Goal: Information Seeking & Learning: Learn about a topic

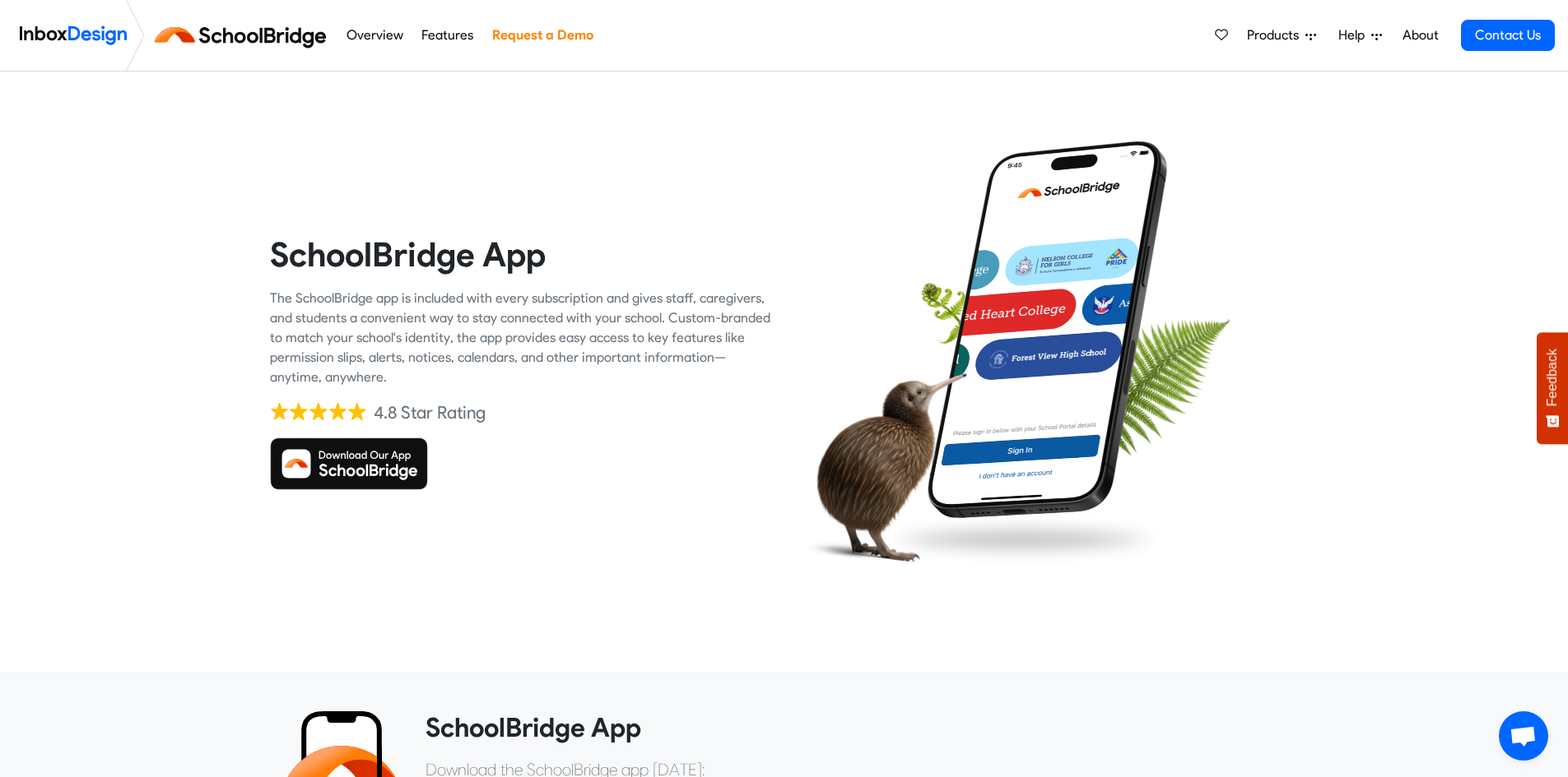
click at [346, 460] on img at bounding box center [349, 464] width 158 height 52
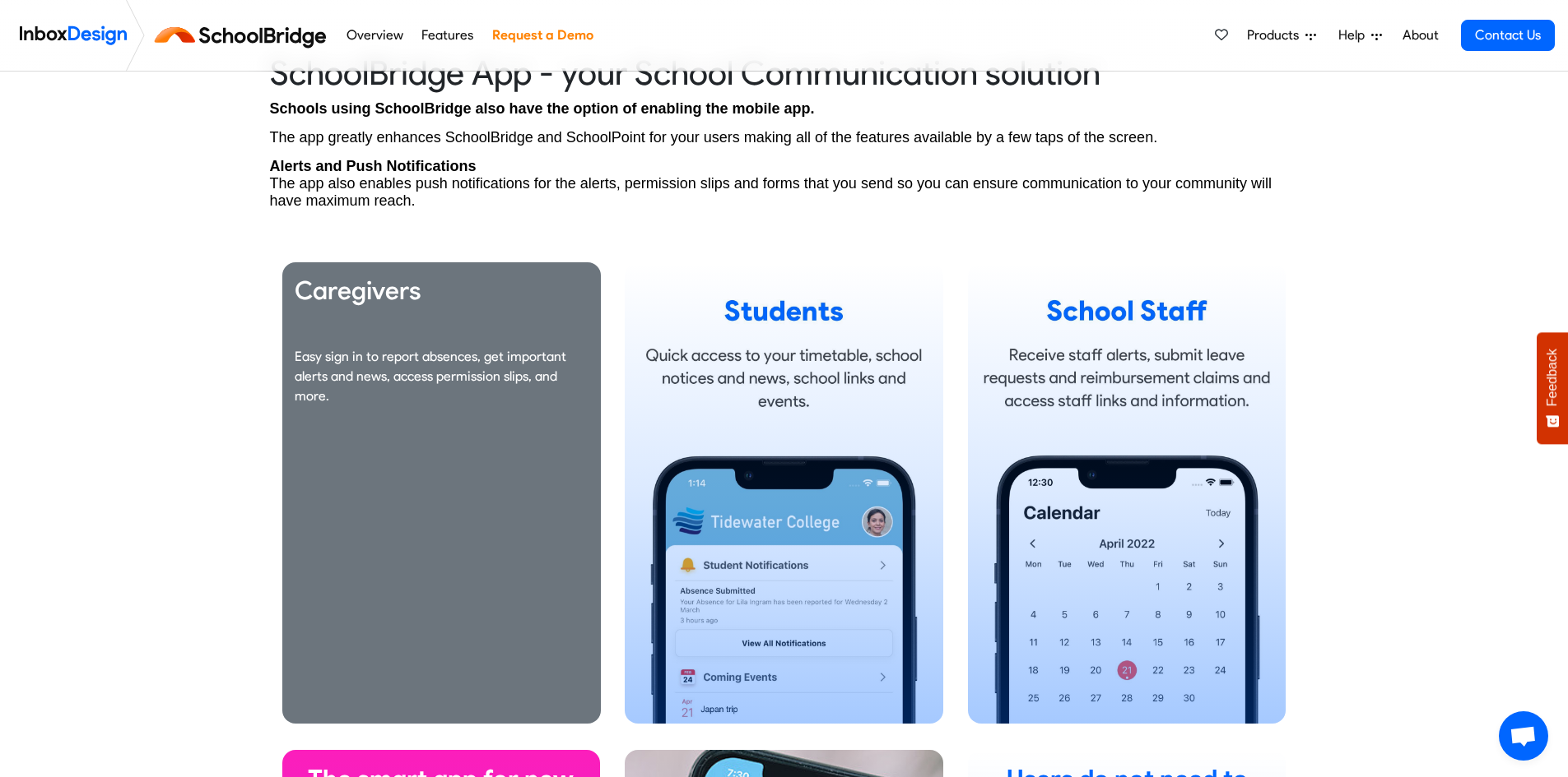
scroll to position [905, 0]
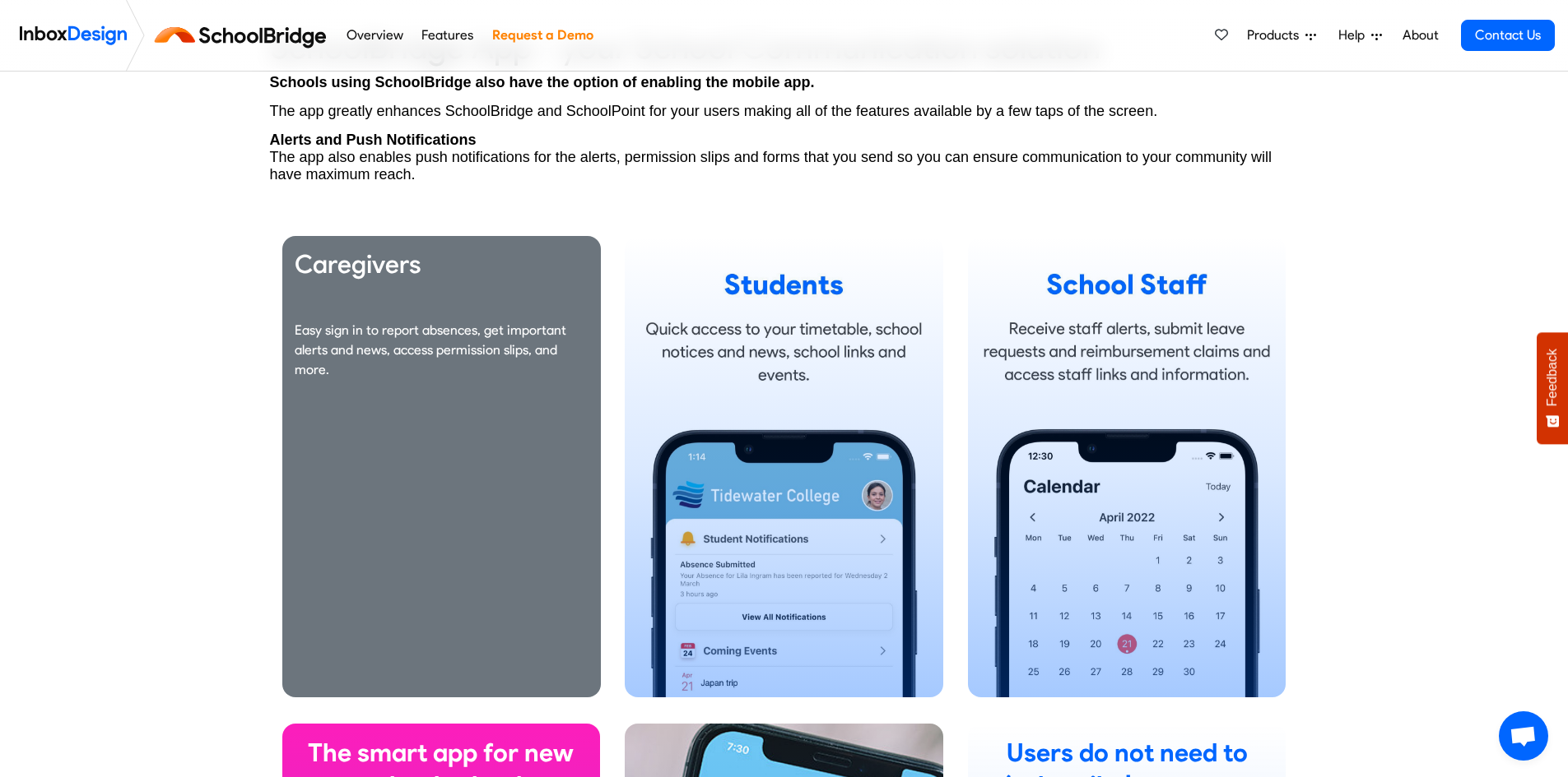
click at [450, 551] on div "Caregivers Easy sign in to report absences, get important alerts and news, acce…" at bounding box center [442, 468] width 319 height 462
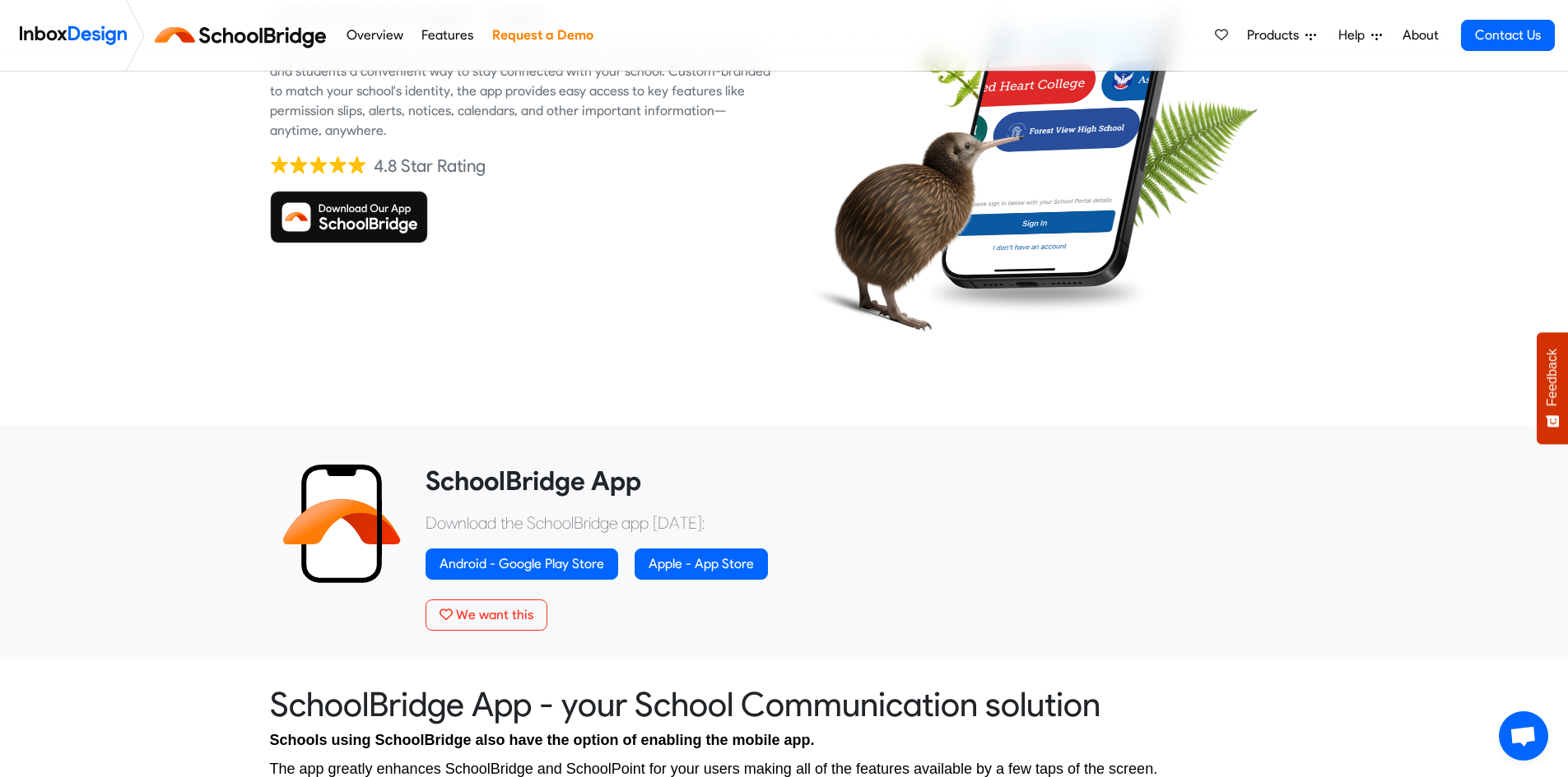
scroll to position [0, 0]
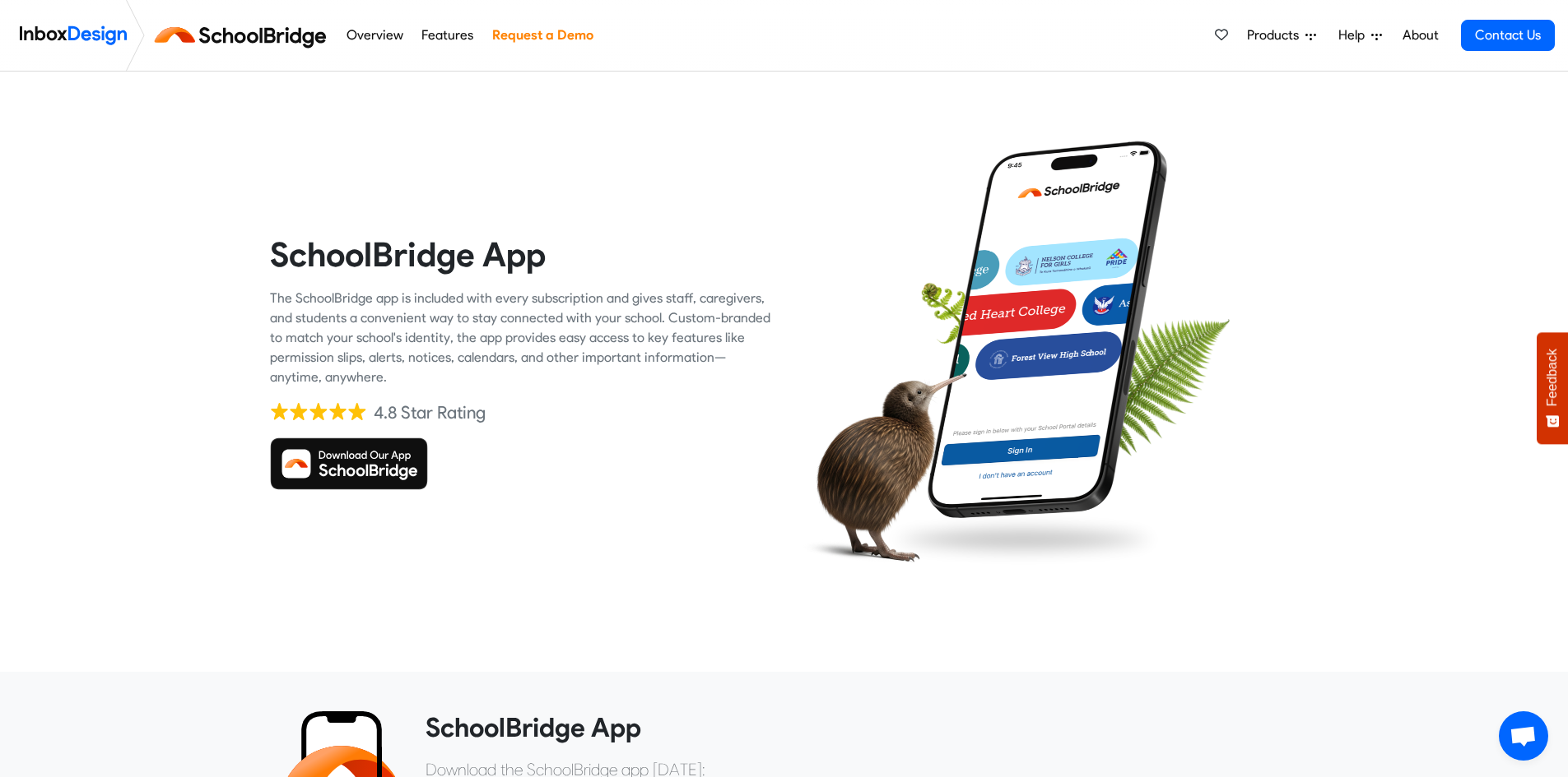
click at [384, 465] on img at bounding box center [349, 464] width 158 height 52
